Goal: Task Accomplishment & Management: Manage account settings

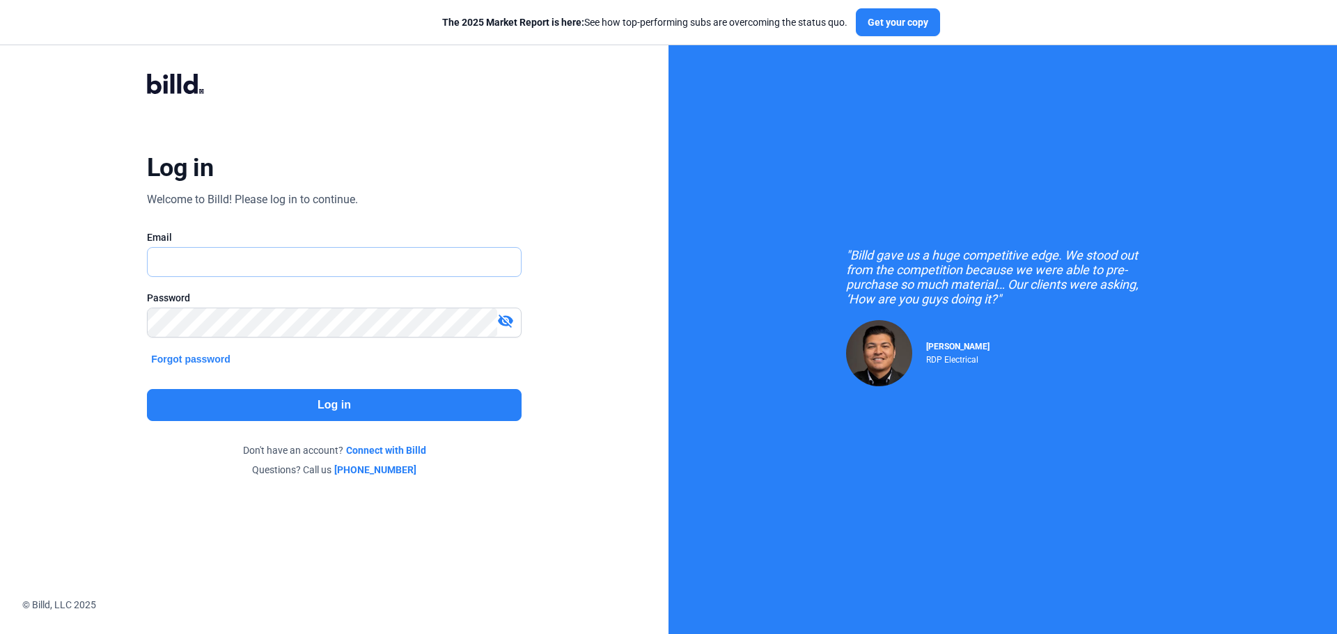
click at [260, 255] on input "text" at bounding box center [327, 262] width 358 height 29
type input "[EMAIL_ADDRESS][DOMAIN_NAME]"
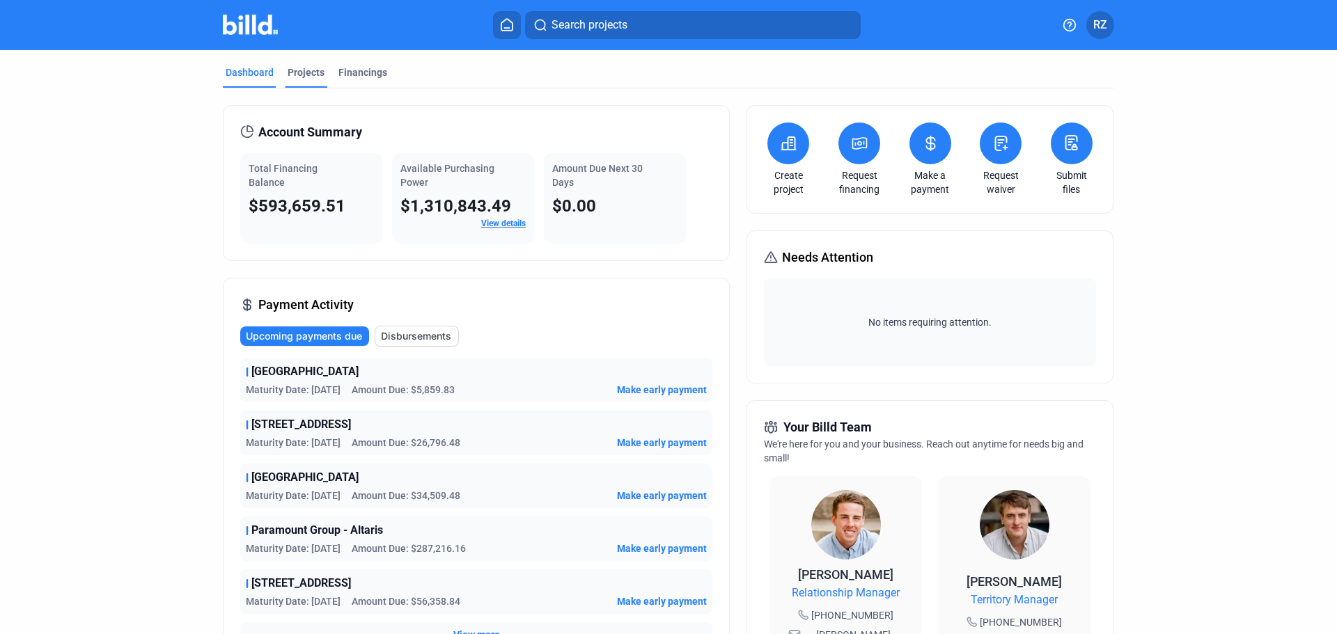
click at [294, 70] on div "Projects" at bounding box center [306, 72] width 37 height 14
